Goal: Task Accomplishment & Management: Manage account settings

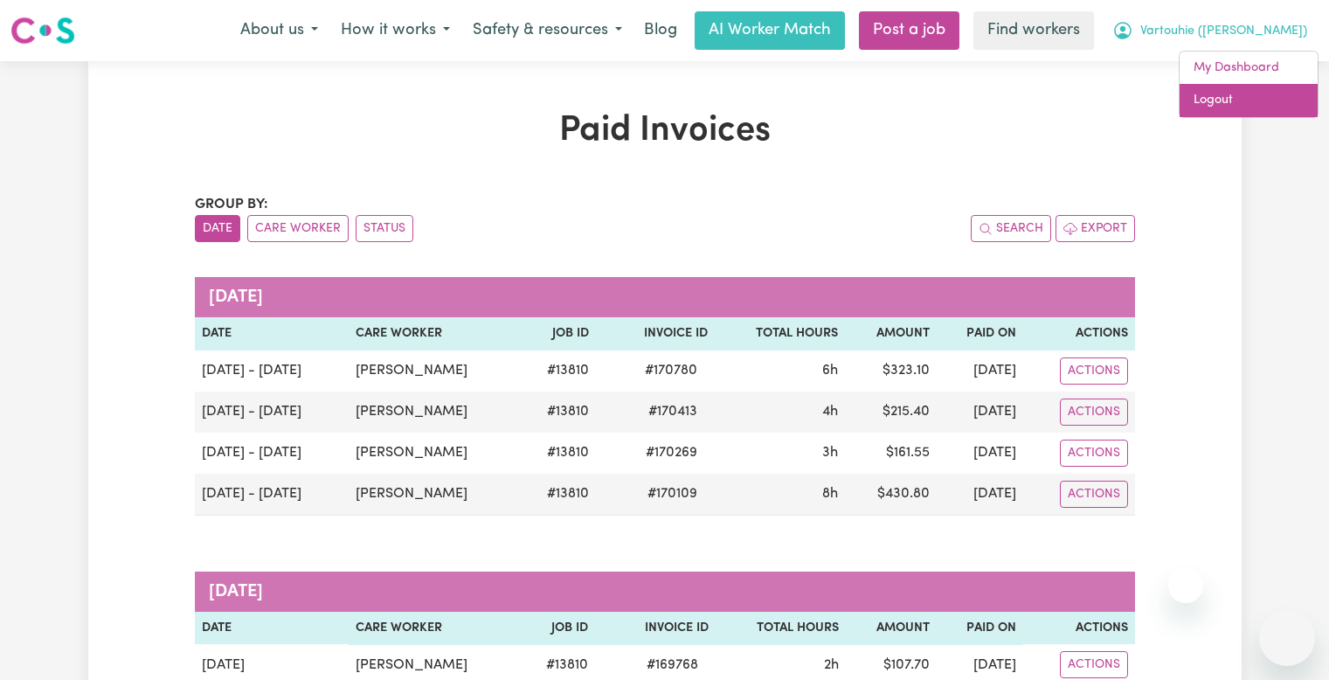
click at [1204, 95] on link "Logout" at bounding box center [1249, 100] width 138 height 33
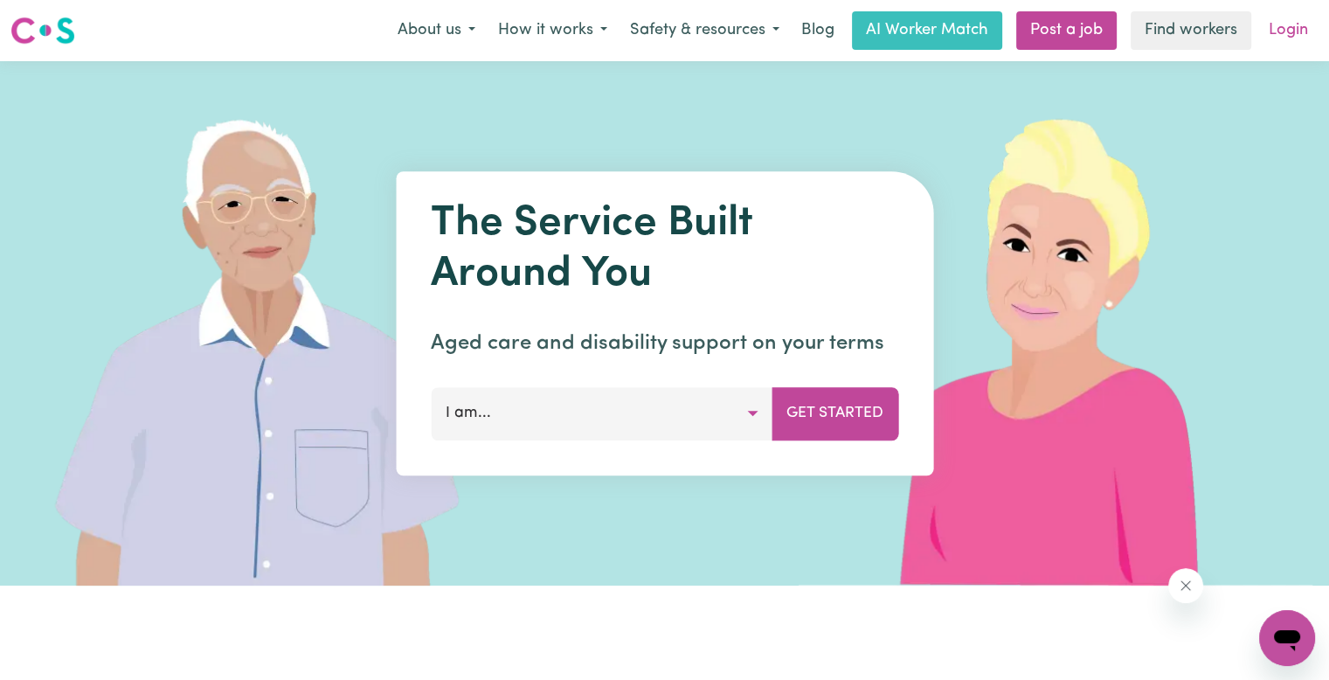
click at [1269, 31] on link "Login" at bounding box center [1289, 30] width 60 height 38
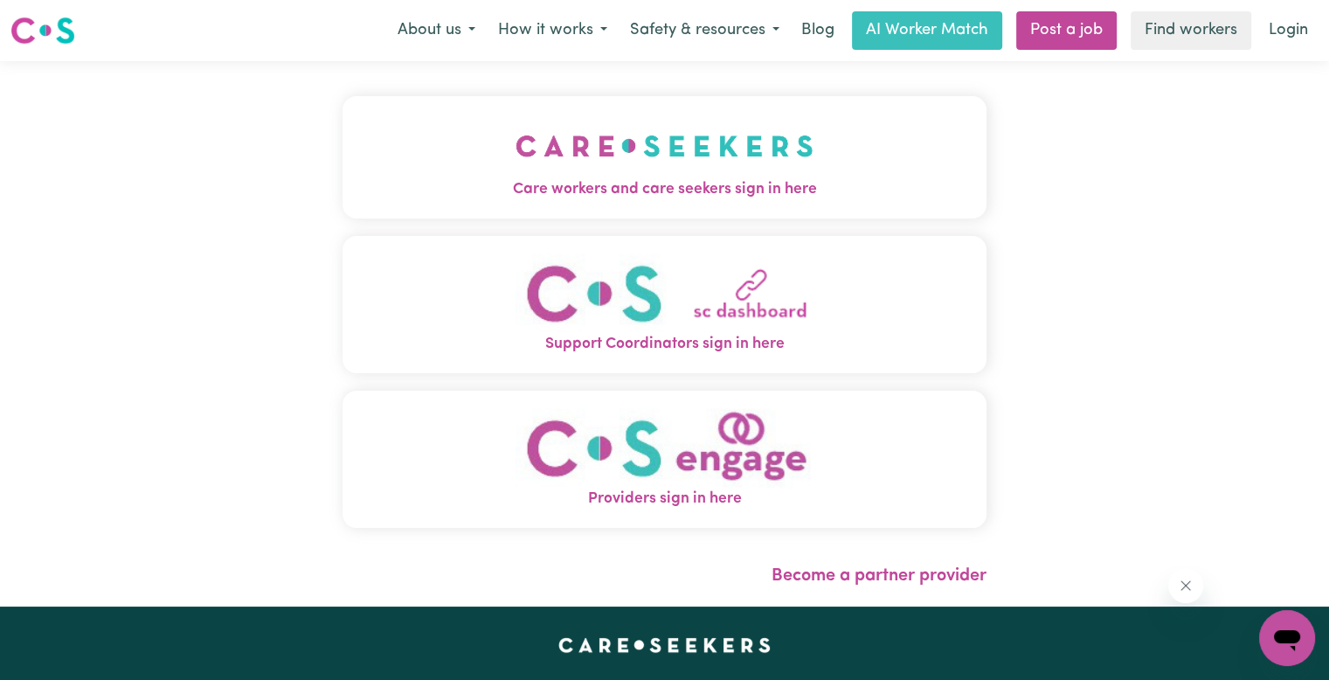
click at [440, 203] on button "Care workers and care seekers sign in here" at bounding box center [665, 157] width 644 height 122
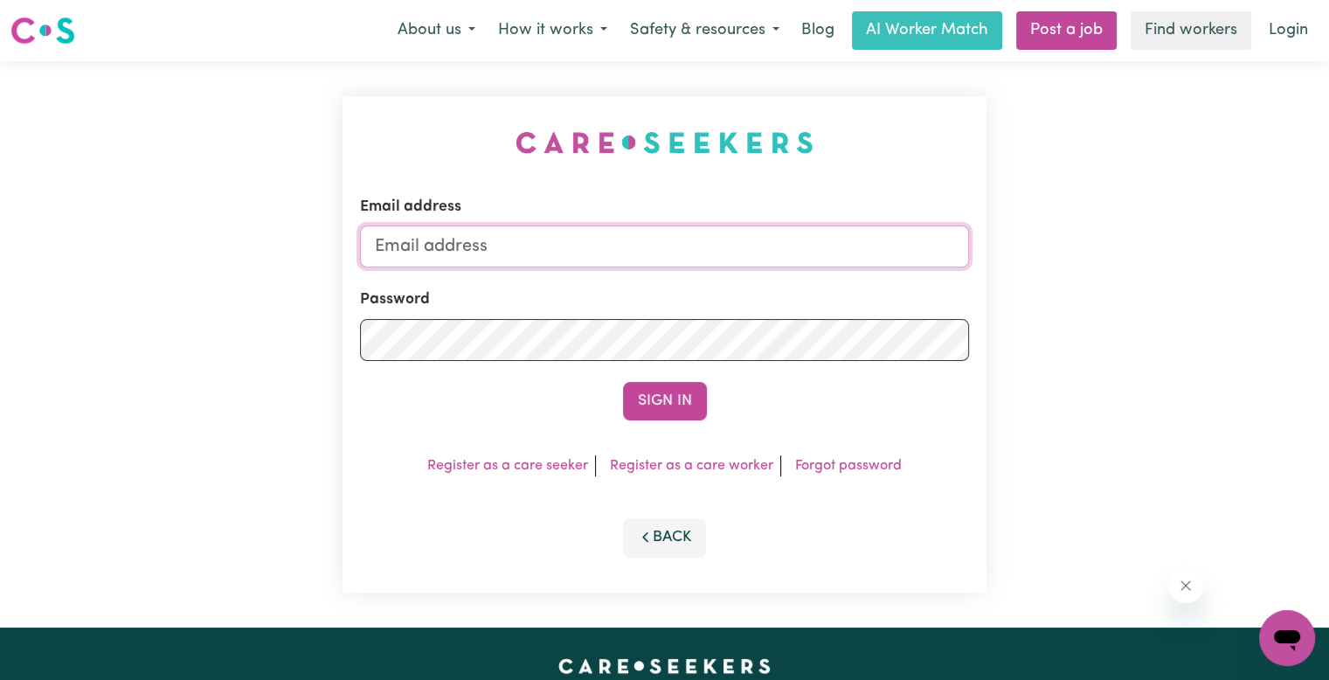
click at [633, 253] on input "Email address" at bounding box center [664, 246] width 609 height 42
drag, startPoint x: 475, startPoint y: 253, endPoint x: 1037, endPoint y: 251, distance: 562.8
click at [1037, 251] on div "Email address [EMAIL_ADDRESS][DOMAIN_NAME] Password Sign In Register as a care …" at bounding box center [664, 344] width 1329 height 566
type input "[EMAIL_ADDRESS][DOMAIN_NAME]"
click at [623, 382] on button "Sign In" at bounding box center [665, 401] width 84 height 38
